Goal: Task Accomplishment & Management: Manage account settings

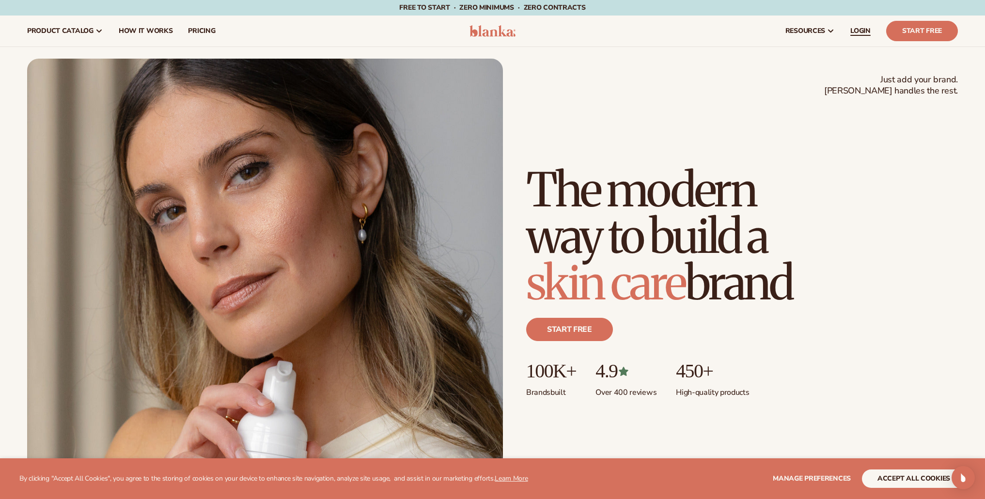
click at [861, 33] on span "LOGIN" at bounding box center [860, 31] width 20 height 8
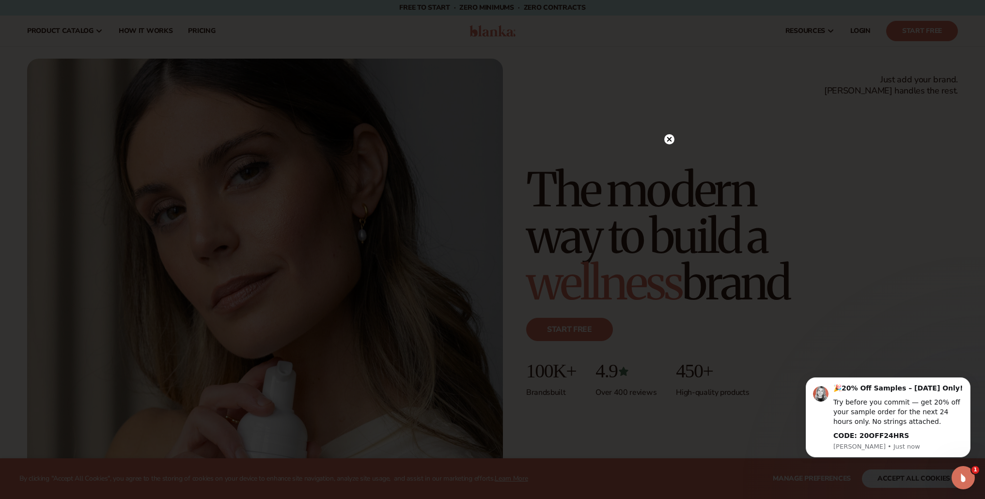
click at [666, 143] on circle at bounding box center [669, 139] width 10 height 10
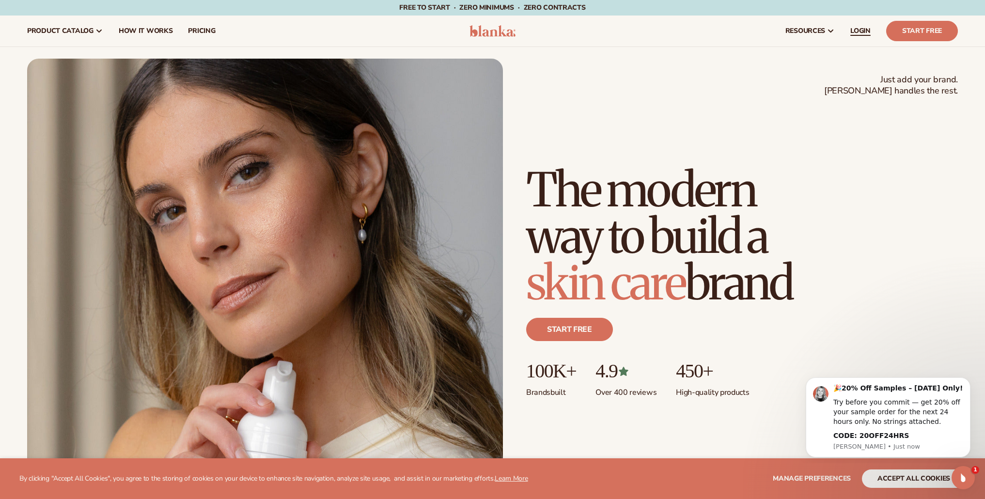
click at [860, 34] on span "LOGIN" at bounding box center [860, 31] width 20 height 8
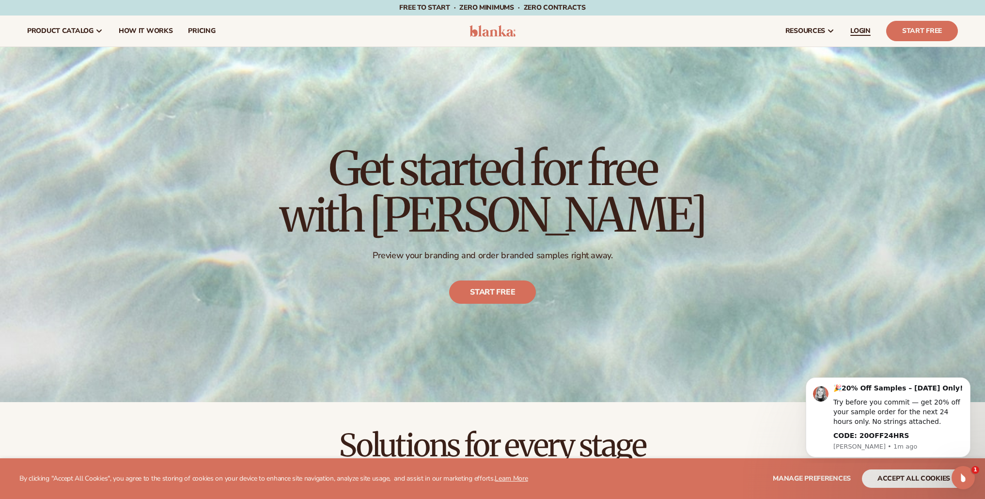
click at [853, 32] on span "LOGIN" at bounding box center [860, 31] width 20 height 8
